Goal: Task Accomplishment & Management: Manage account settings

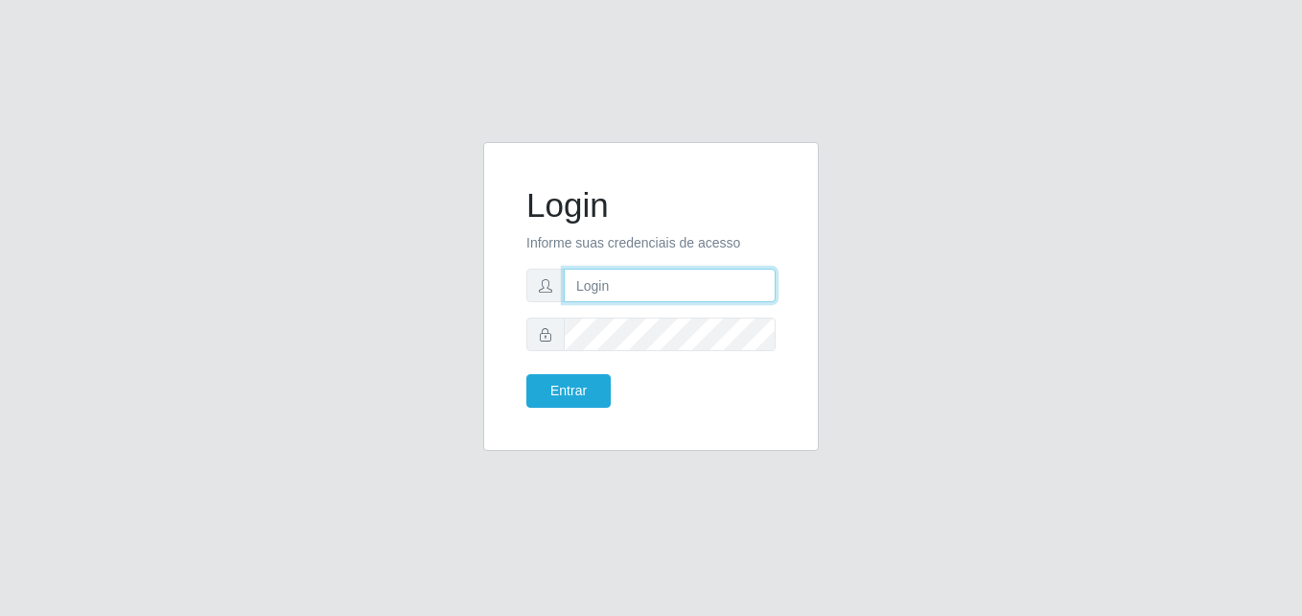
click at [644, 291] on input "text" at bounding box center [670, 285] width 212 height 34
type input "[PERSON_NAME]"
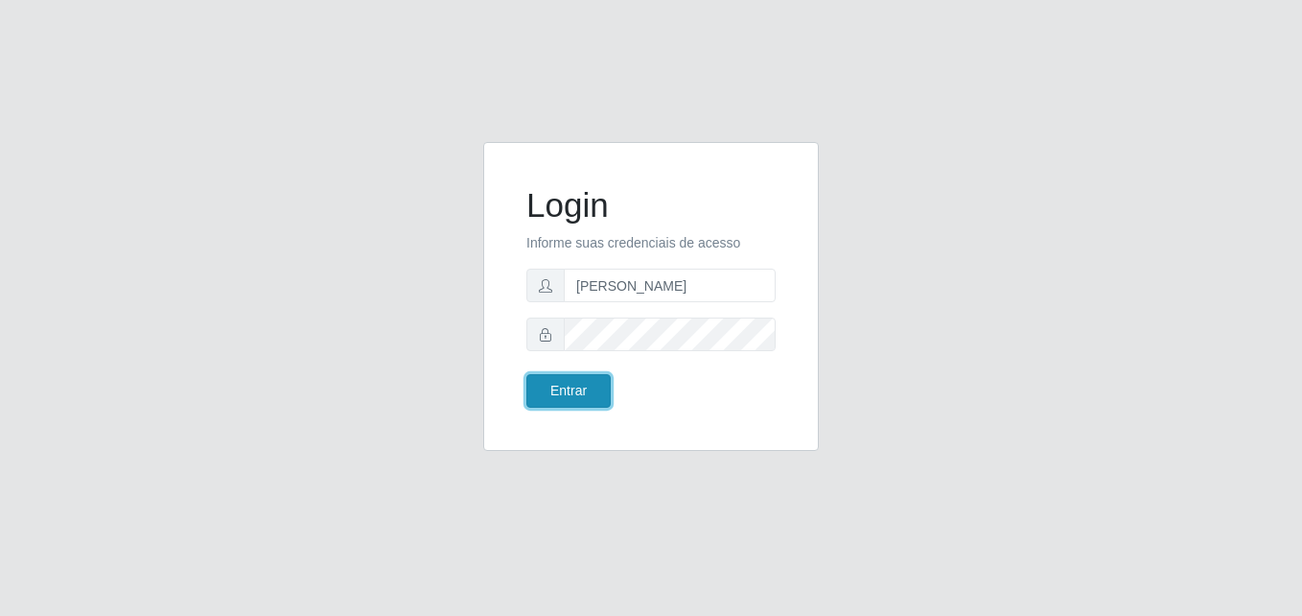
click at [579, 391] on button "Entrar" at bounding box center [568, 391] width 84 height 34
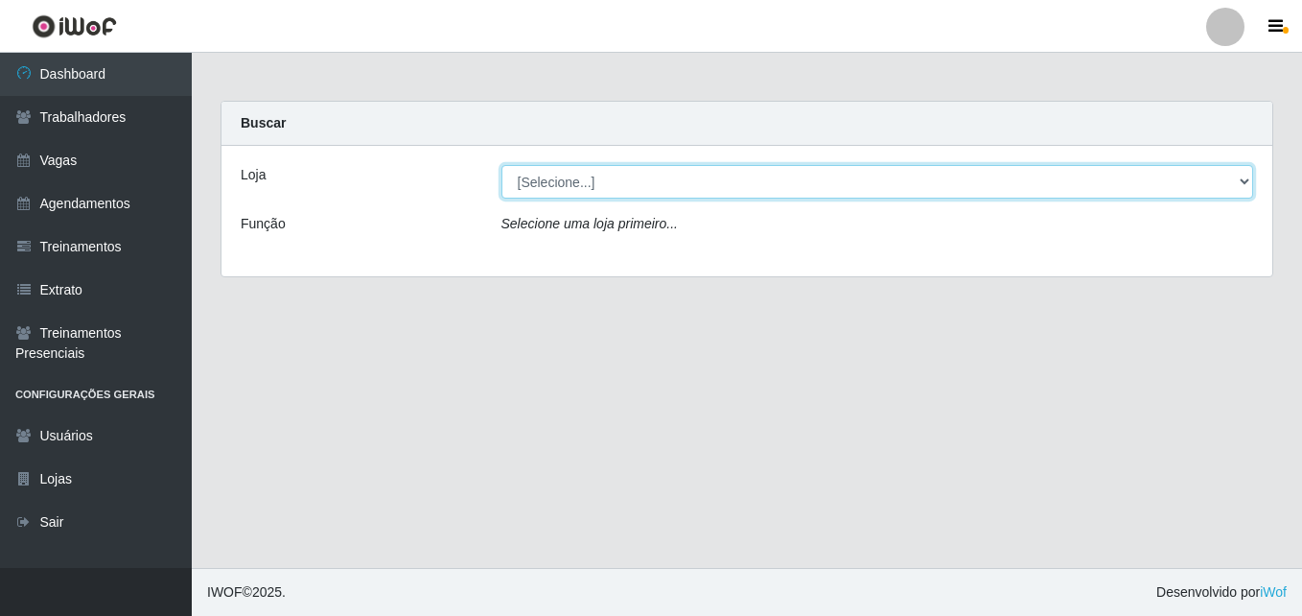
click at [524, 180] on select "[Selecione...] LÁ em MÃE - Bar e Restaurante" at bounding box center [877, 182] width 753 height 34
select select "265"
click at [501, 165] on select "[Selecione...] LÁ em MÃE - Bar e Restaurante" at bounding box center [877, 182] width 753 height 34
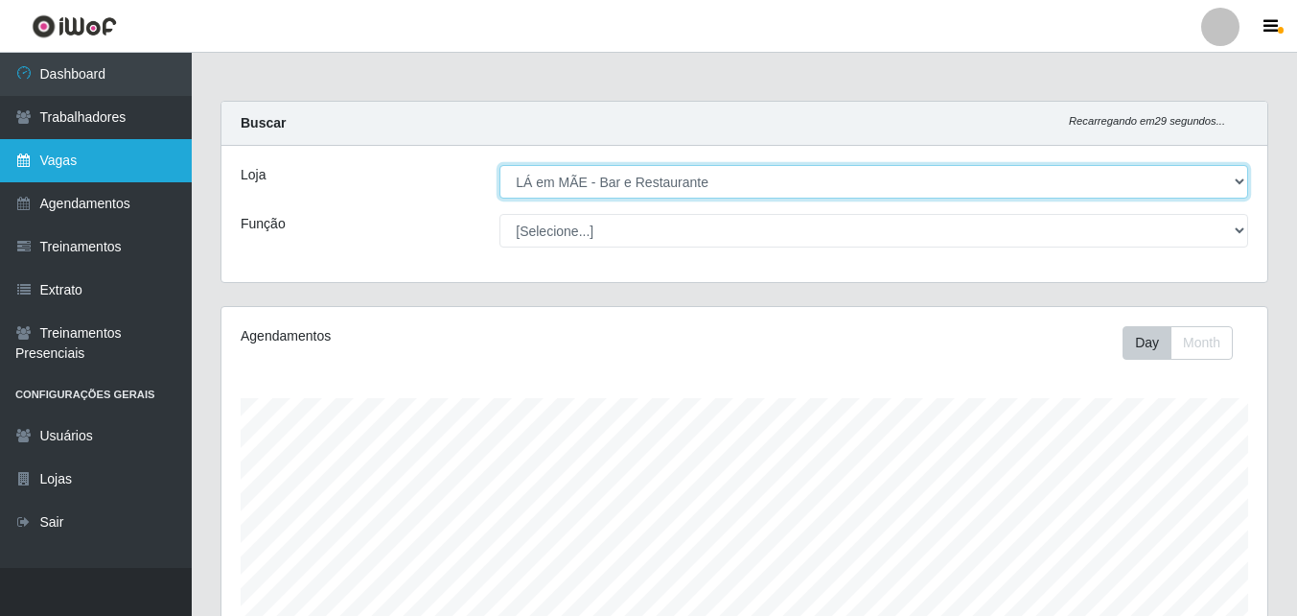
scroll to position [398, 1046]
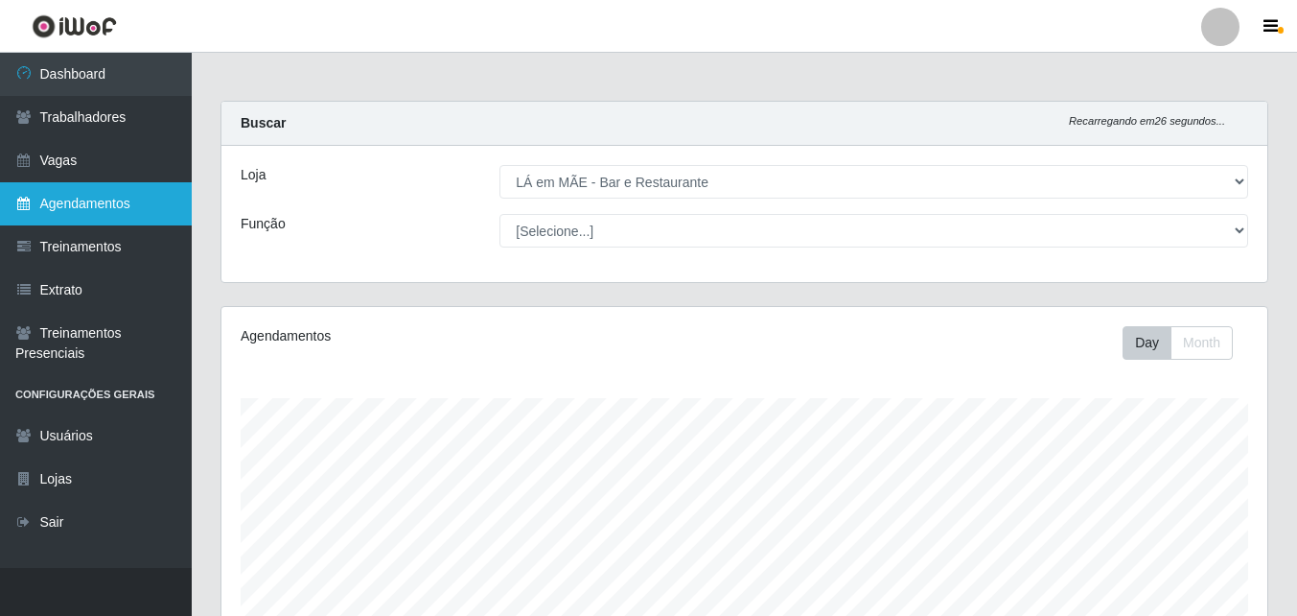
click at [105, 193] on link "Agendamentos" at bounding box center [96, 203] width 192 height 43
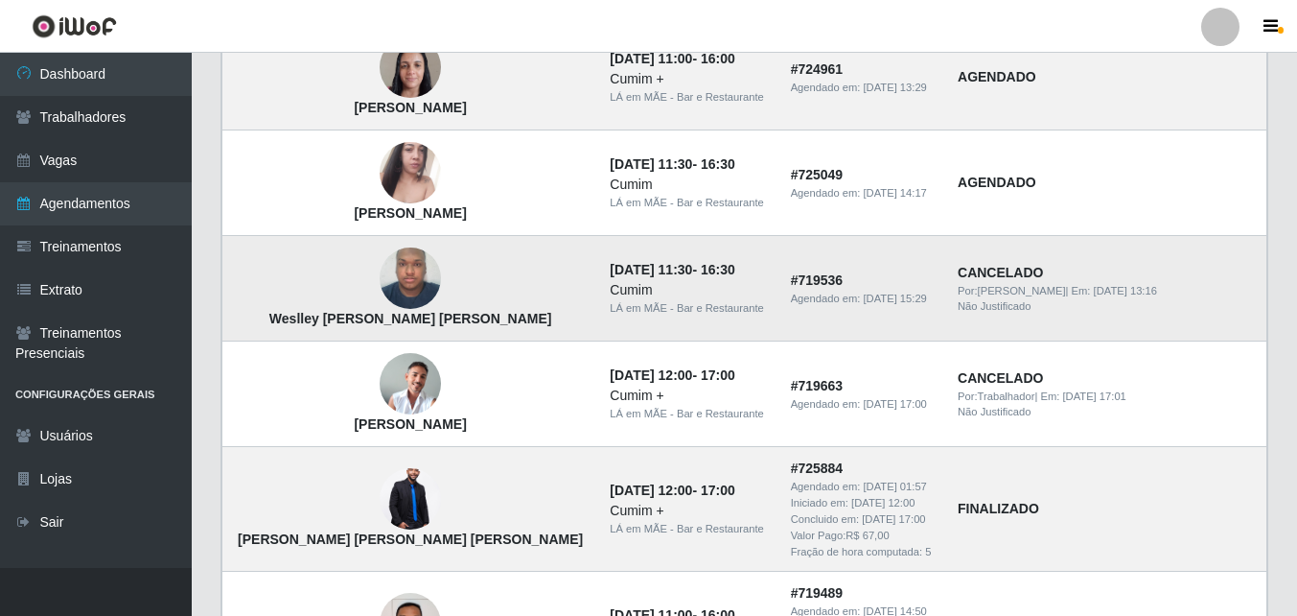
scroll to position [863, 0]
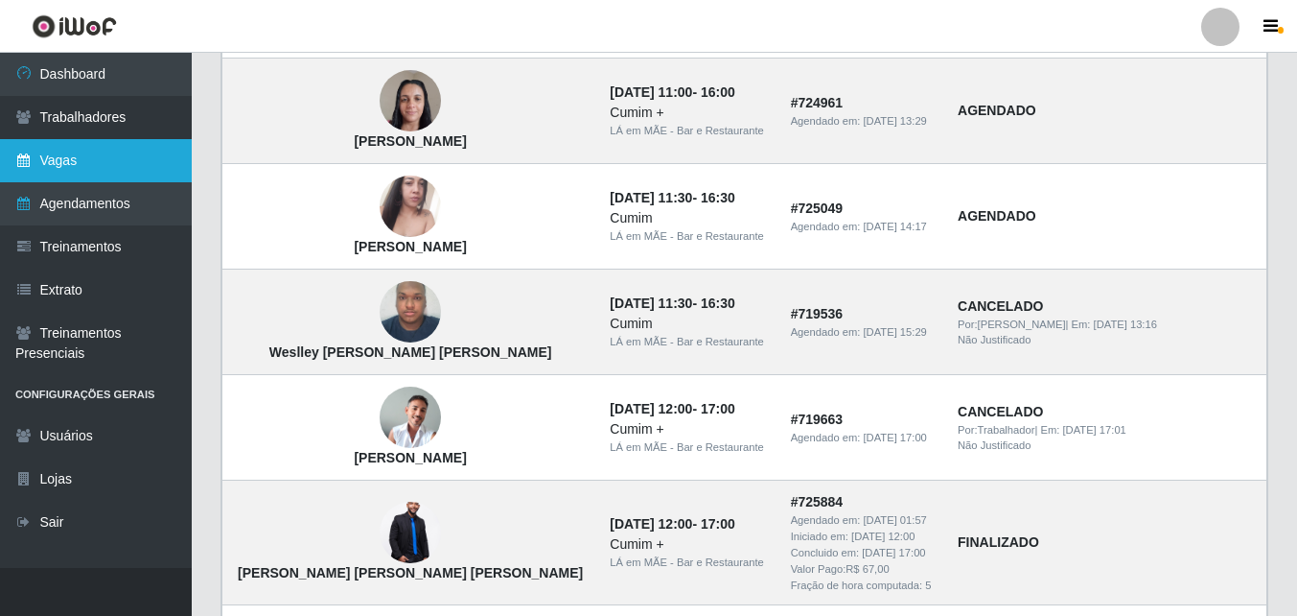
click at [49, 151] on link "Vagas" at bounding box center [96, 160] width 192 height 43
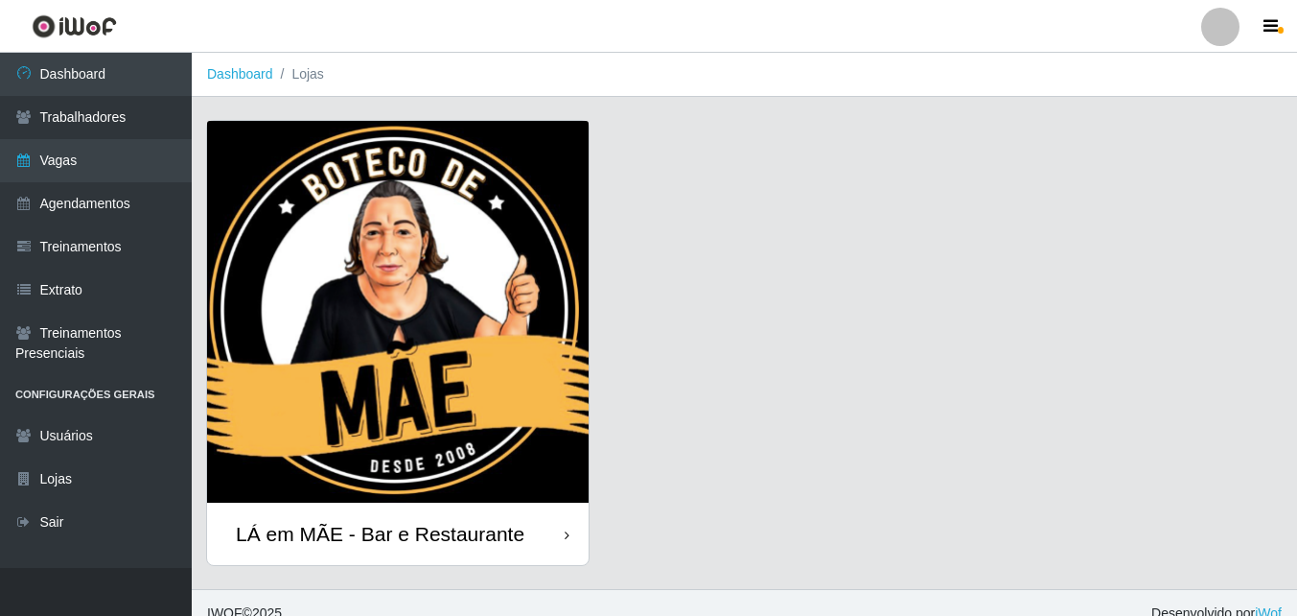
click at [474, 555] on div "LÁ em MÃE - Bar e Restaurante" at bounding box center [398, 533] width 382 height 62
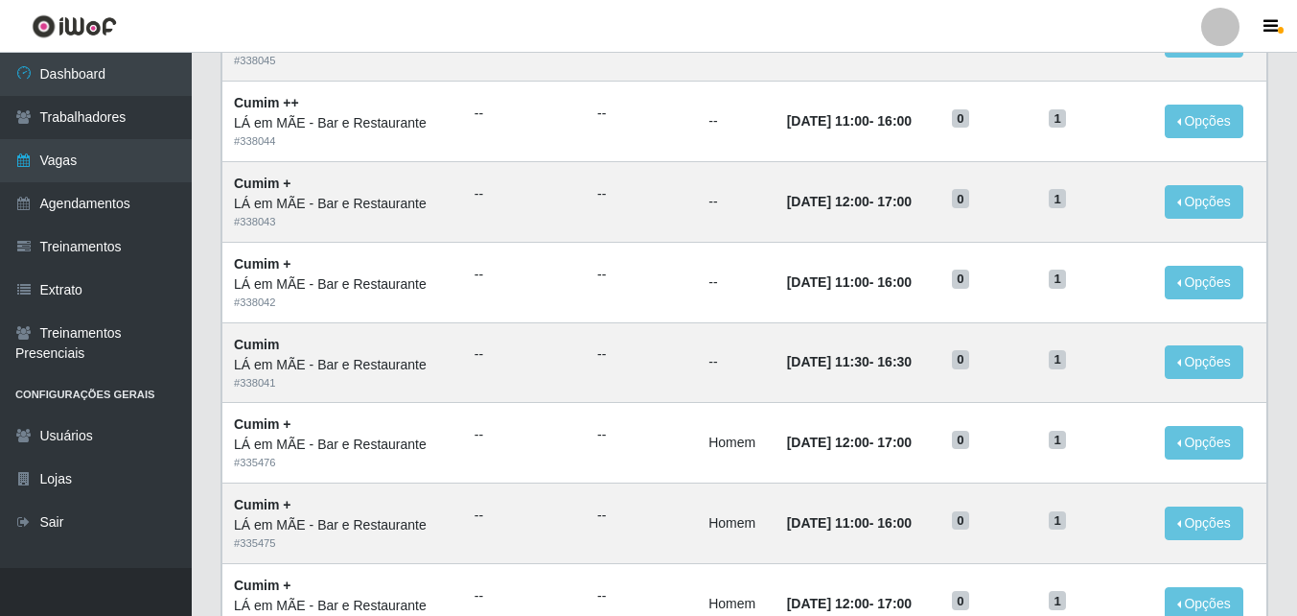
scroll to position [192, 0]
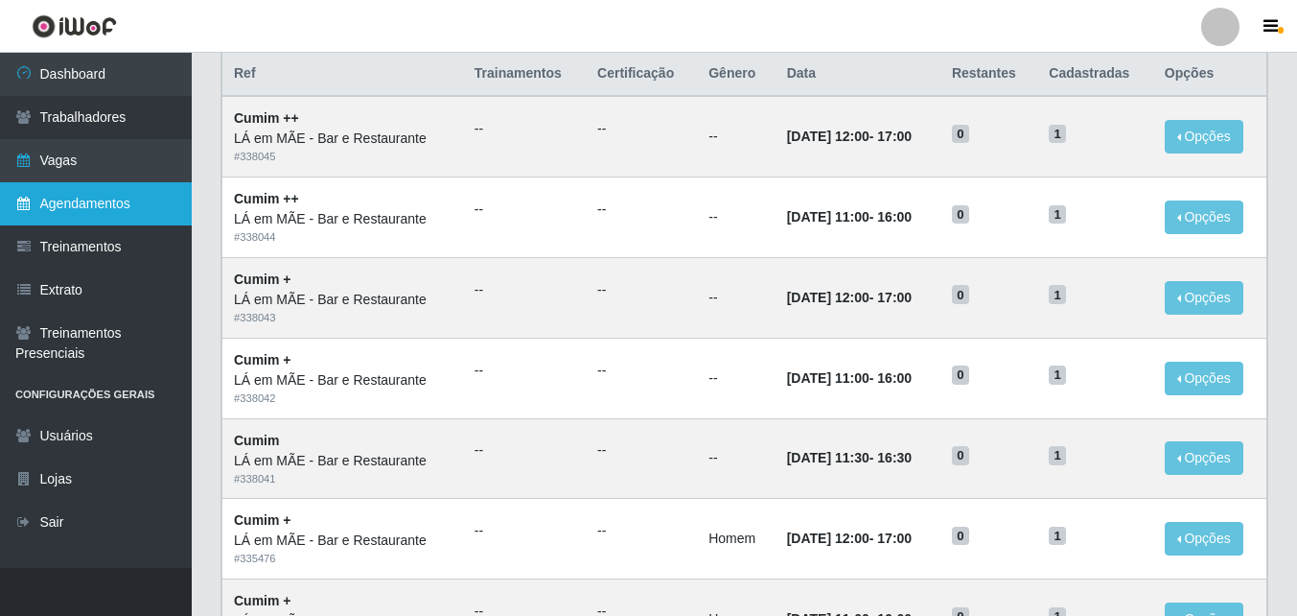
click at [128, 195] on link "Agendamentos" at bounding box center [96, 203] width 192 height 43
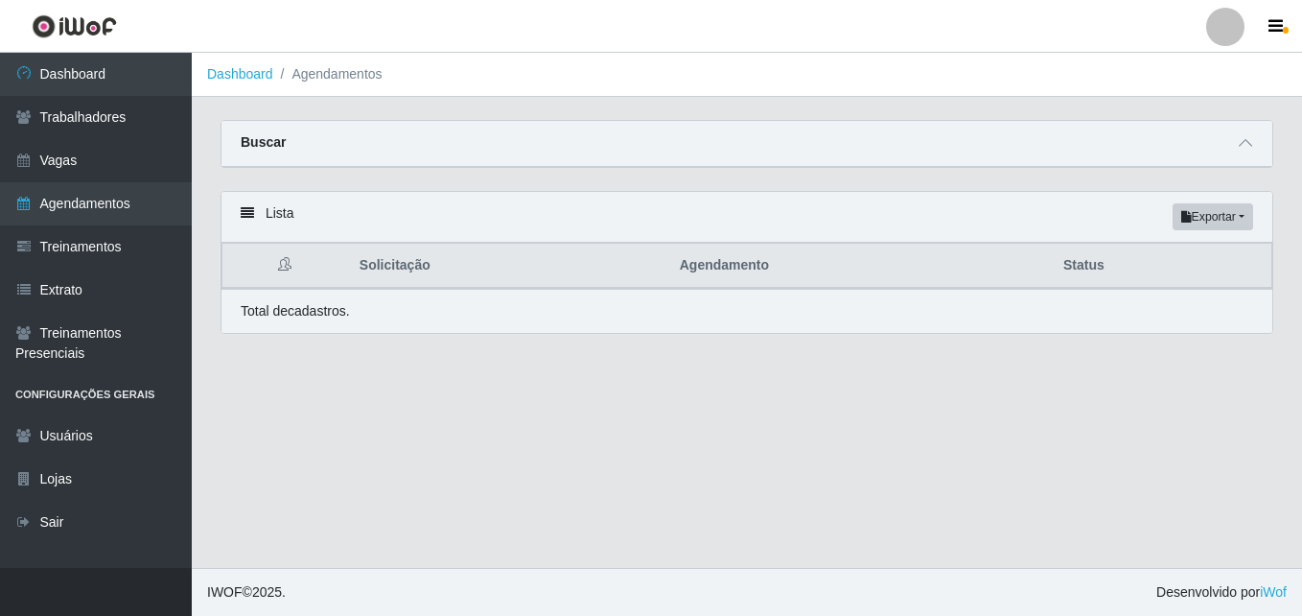
click at [665, 357] on div "Lista Exportar PDF Excel Solicitação Agendamento Status Total de cadastros." at bounding box center [747, 274] width 1082 height 166
